Goal: Information Seeking & Learning: Learn about a topic

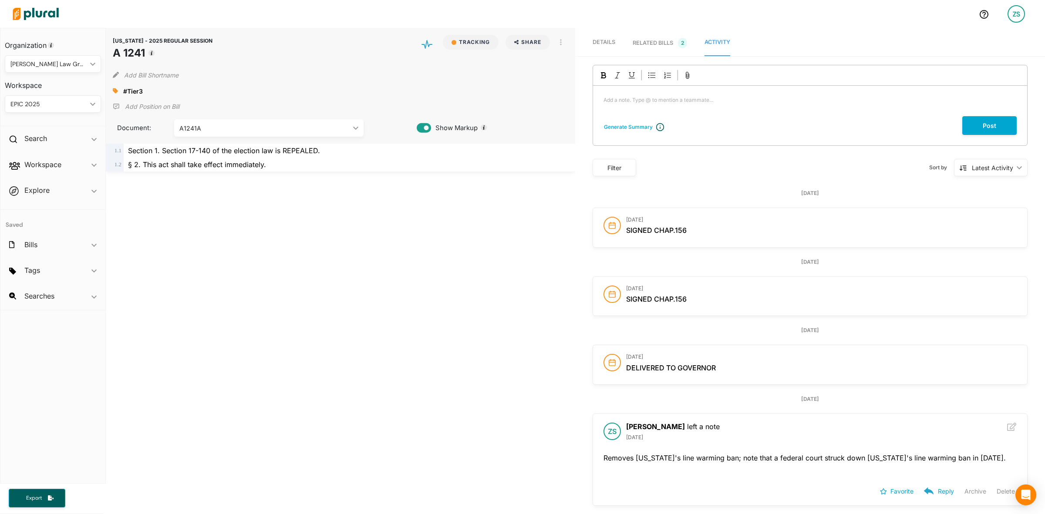
drag, startPoint x: 290, startPoint y: 229, endPoint x: 255, endPoint y: 205, distance: 42.9
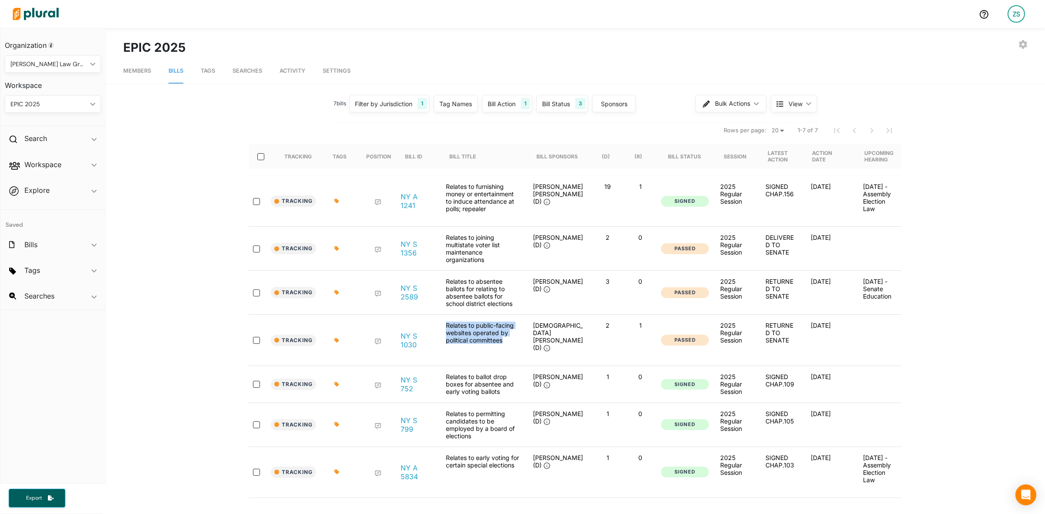
drag, startPoint x: 506, startPoint y: 338, endPoint x: 440, endPoint y: 319, distance: 68.3
click at [440, 322] on div "Relates to public-facing websites operated by political committees" at bounding box center [482, 340] width 87 height 37
click at [472, 331] on div "Relates to public-facing websites operated by political committees" at bounding box center [482, 340] width 87 height 37
drag, startPoint x: 406, startPoint y: 331, endPoint x: 475, endPoint y: 322, distance: 69.4
click at [475, 322] on div "Relates to public-facing websites operated by political committees" at bounding box center [482, 340] width 87 height 37
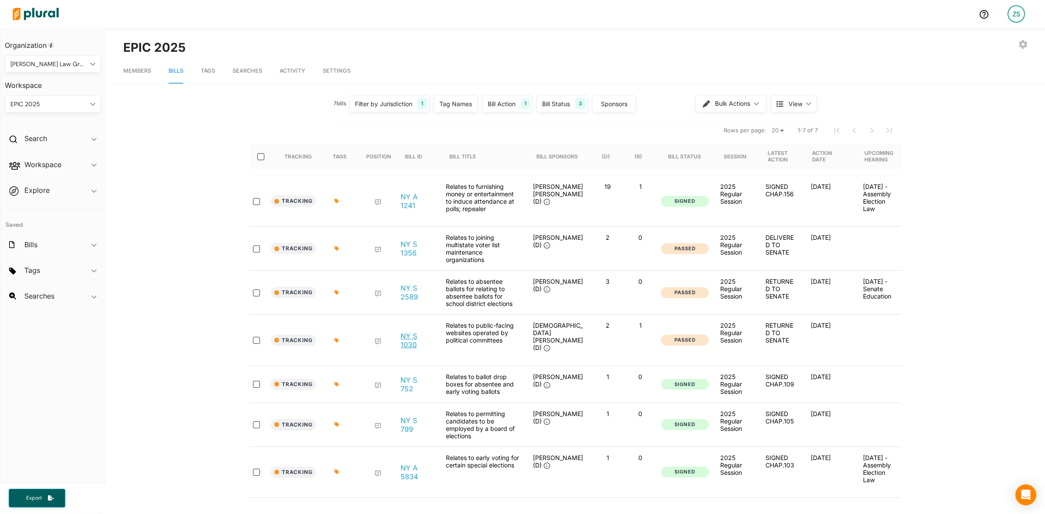
click at [413, 332] on link "NY S 1030" at bounding box center [416, 340] width 31 height 17
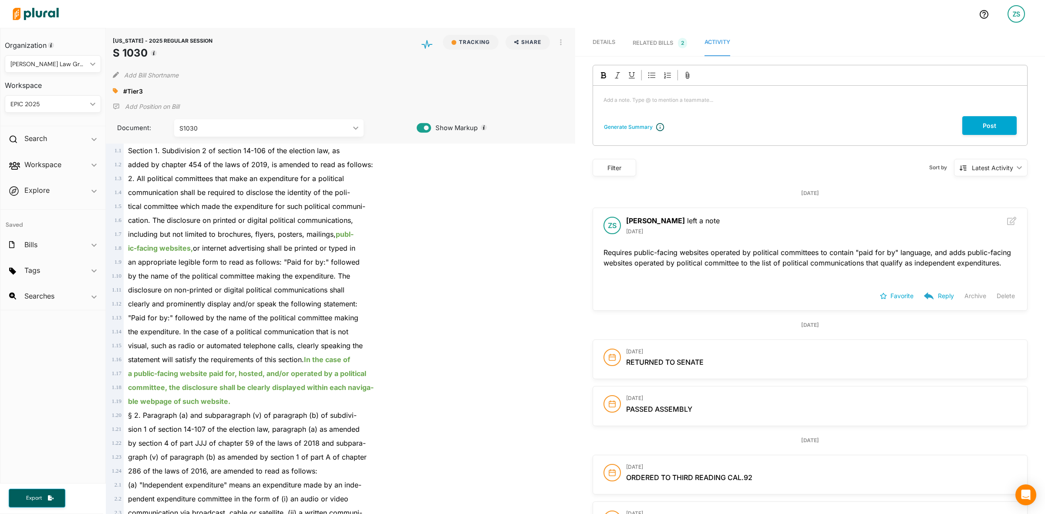
click at [604, 39] on span "Details" at bounding box center [604, 42] width 23 height 7
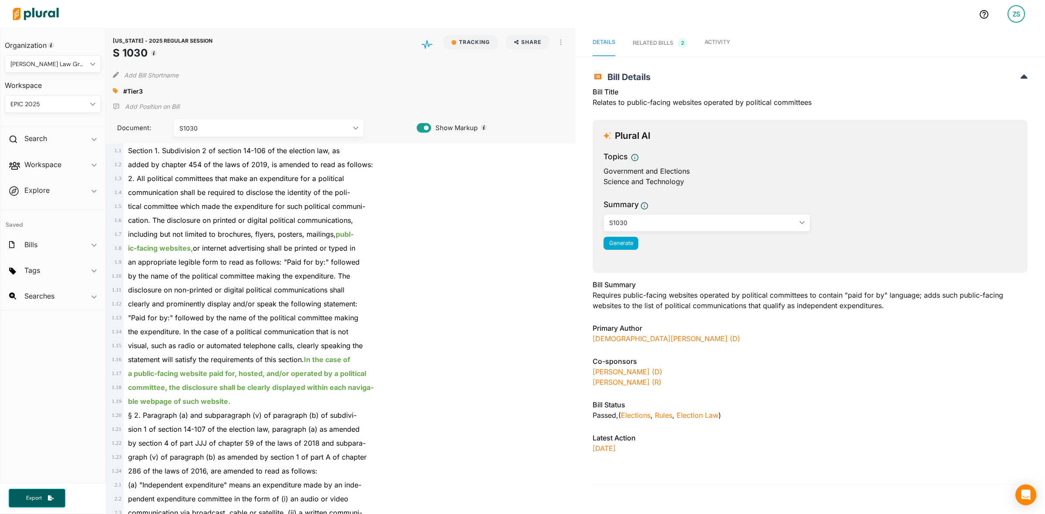
click at [708, 37] on link "Activity" at bounding box center [718, 43] width 26 height 26
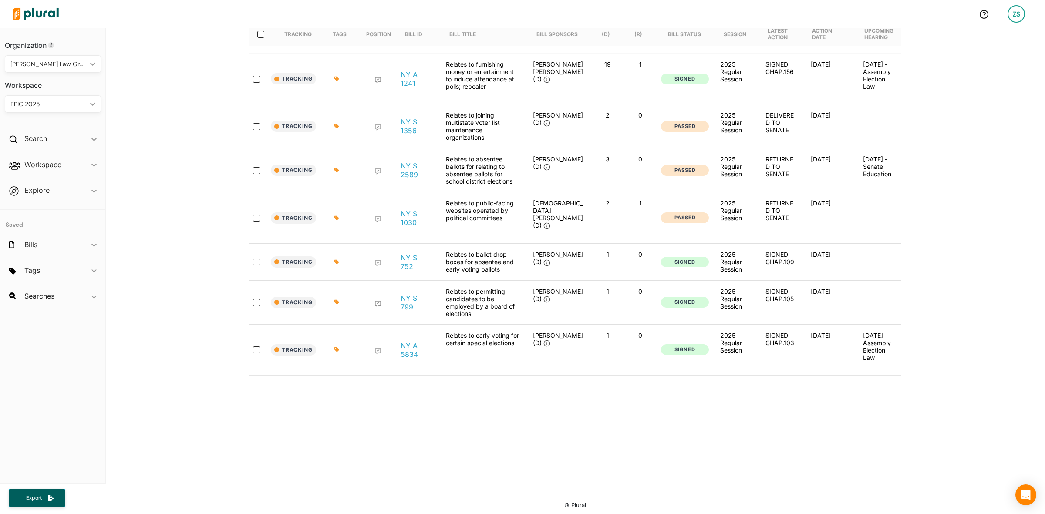
scroll to position [125, 0]
click at [380, 438] on div "7 bill s Filter by Jurisdiction 1 Filter by Jurisdiction close [US_STATE] [US_S…" at bounding box center [575, 229] width 905 height 523
